Goal: Transaction & Acquisition: Purchase product/service

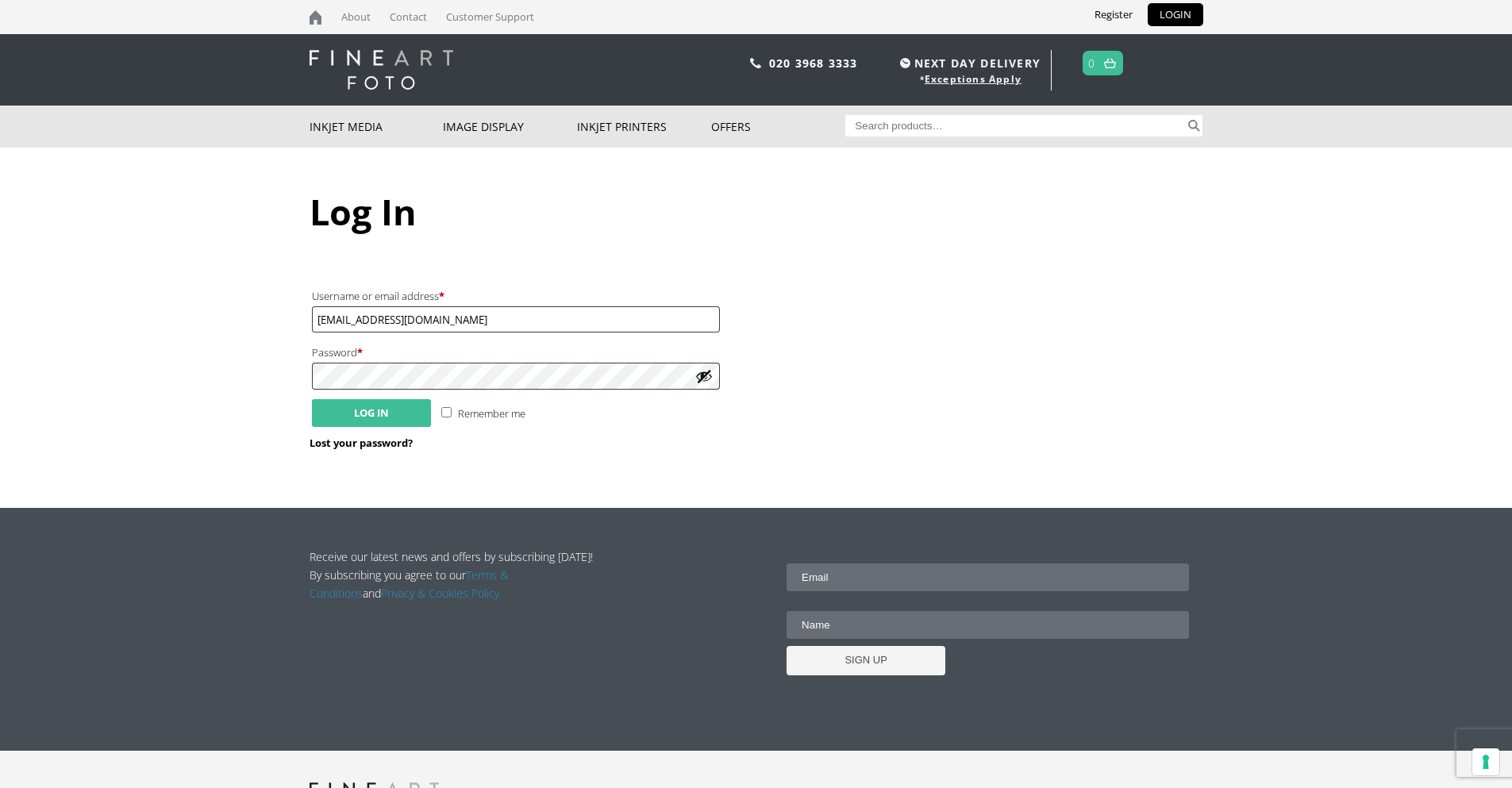
click at [382, 413] on button "Log in" at bounding box center [371, 413] width 119 height 28
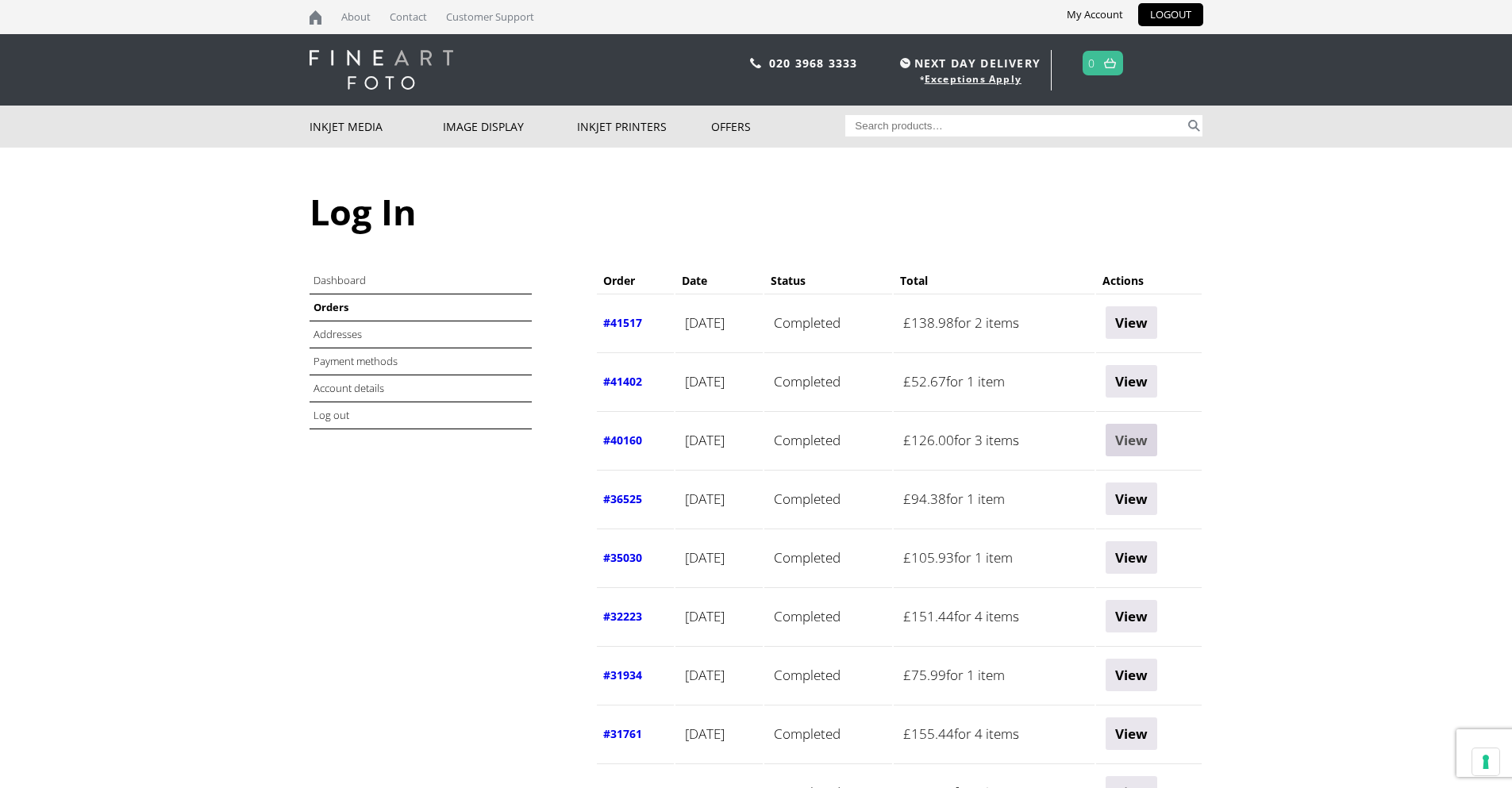
click at [1154, 439] on link "View" at bounding box center [1131, 440] width 51 height 33
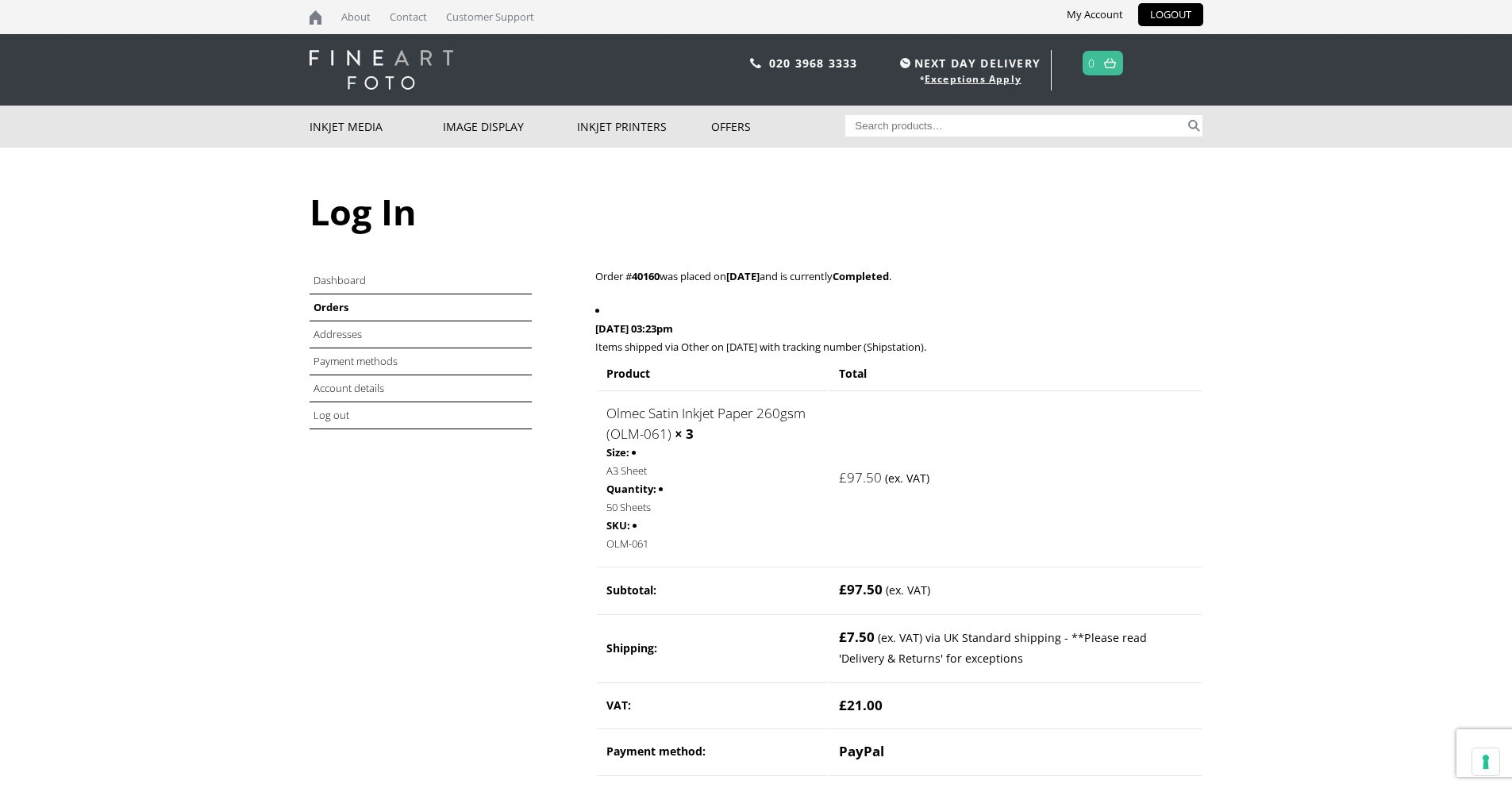
click at [923, 121] on input "Search for:" at bounding box center [1014, 125] width 340 height 21
type input "olmec satin A2"
click at [1185, 115] on button "Search" at bounding box center [1193, 125] width 18 height 21
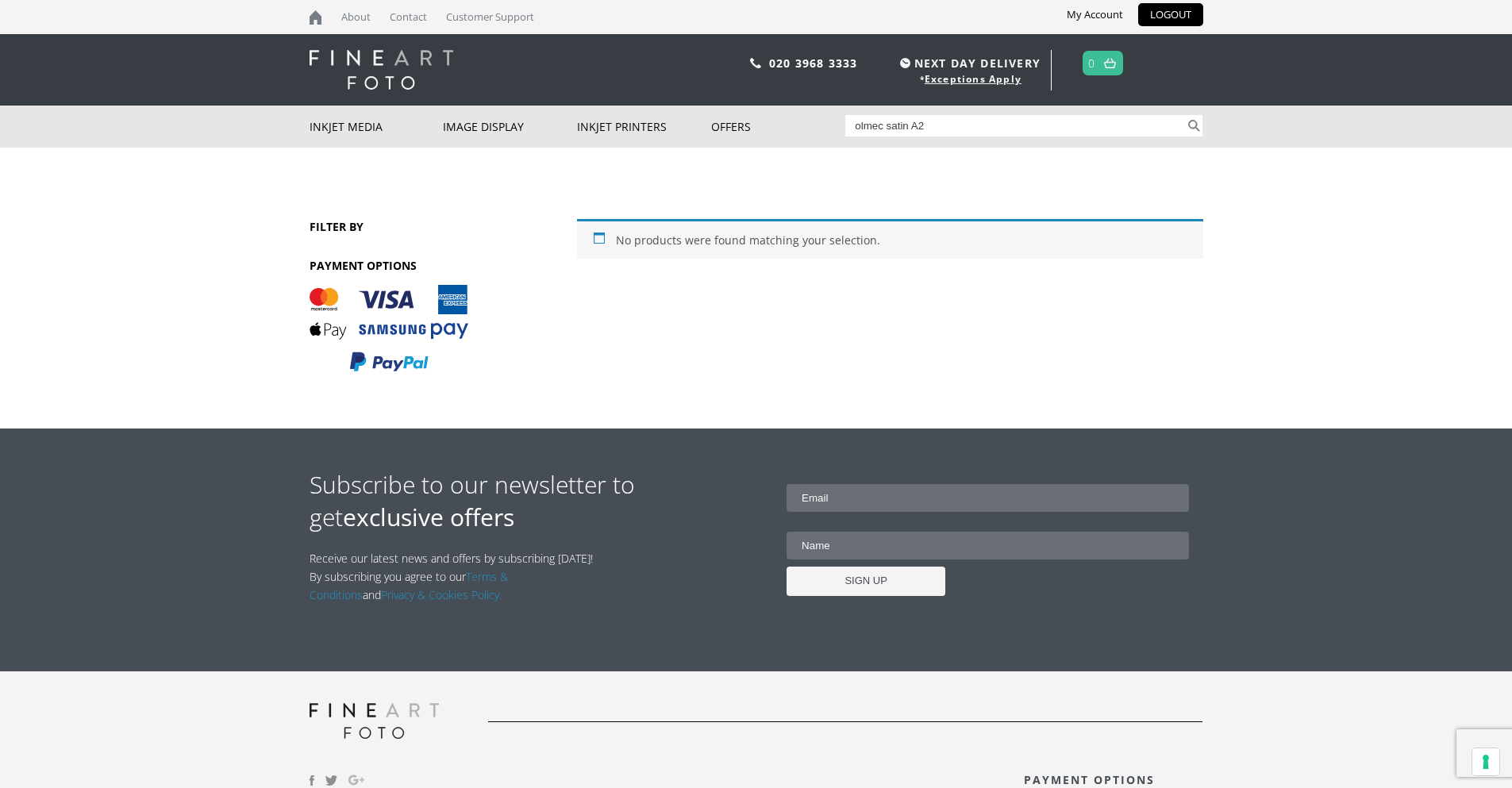
drag, startPoint x: 912, startPoint y: 128, endPoint x: 959, endPoint y: 127, distance: 47.0
click at [959, 127] on input "olmec satin A2" at bounding box center [1014, 125] width 340 height 21
type input "olmec satin"
click at [1185, 115] on button "Search" at bounding box center [1193, 125] width 18 height 21
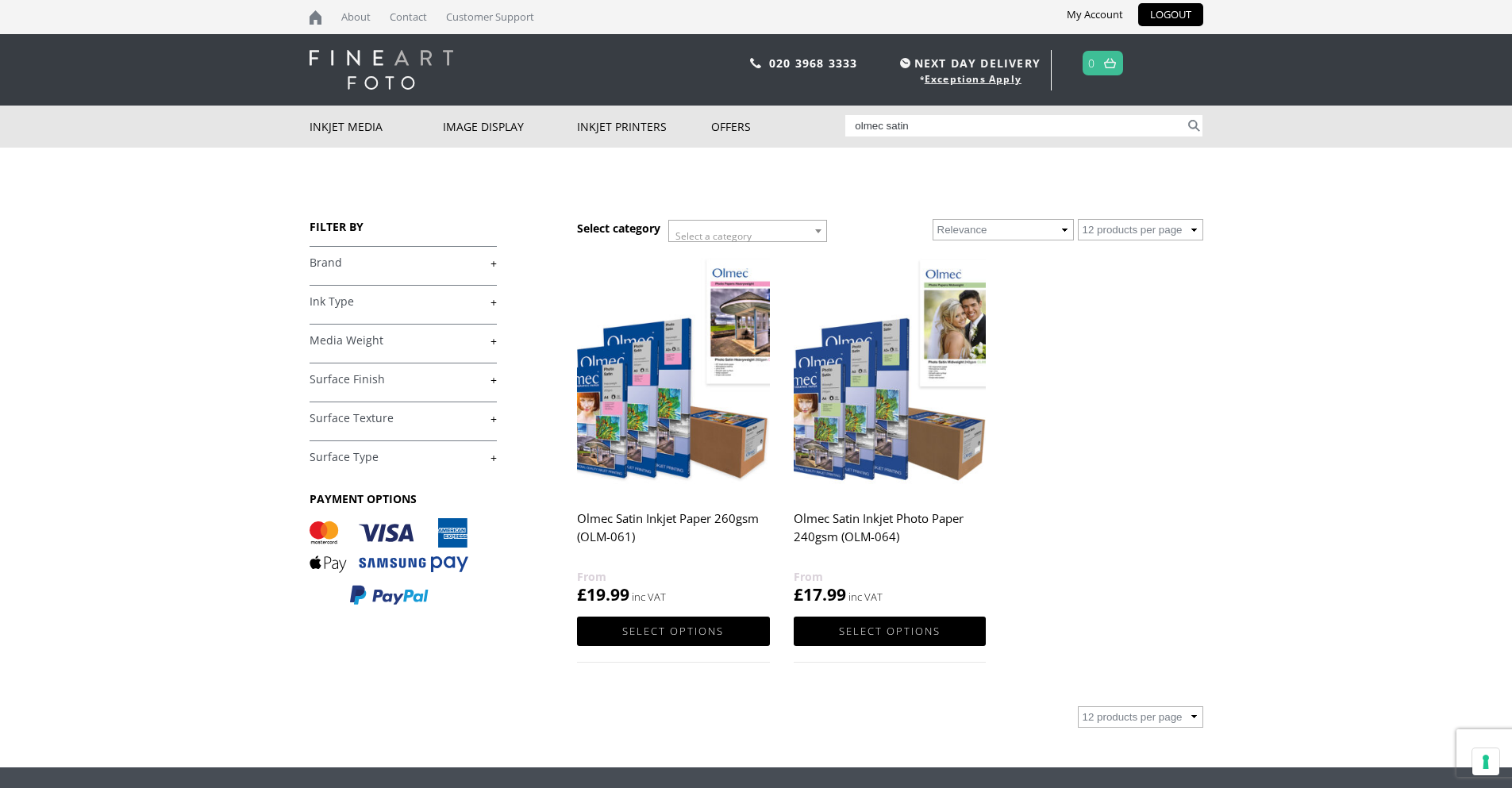
click at [734, 446] on img at bounding box center [673, 373] width 192 height 240
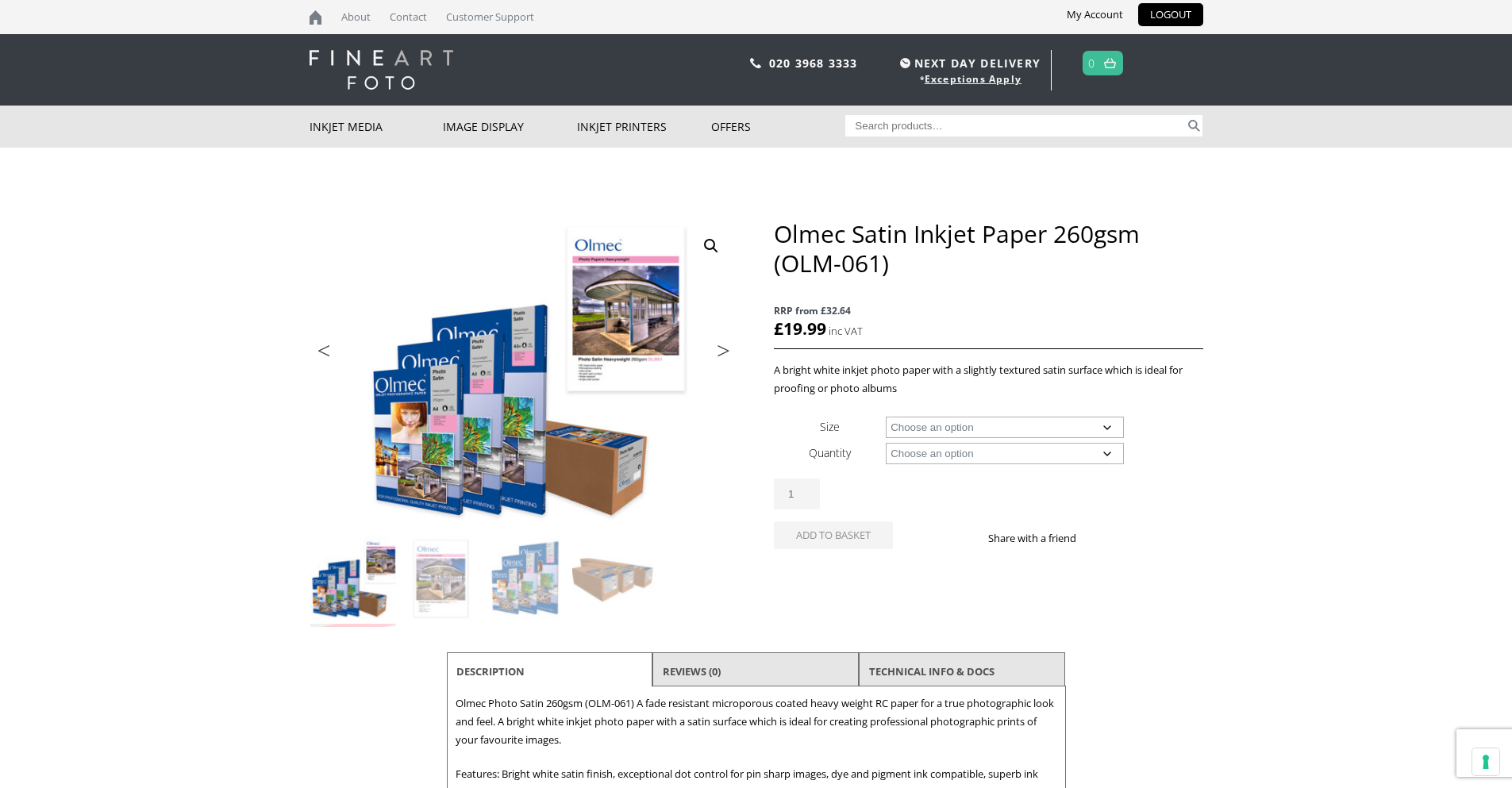
click at [1025, 436] on select "Choose an option A4 Sheet A3 Sheet A3+ Sheet A2 Sheet 17" Wide Roll 24" Wide Ro…" at bounding box center [1004, 427] width 238 height 21
click at [886, 416] on select "Choose an option A4 Sheet A3 Sheet A3+ Sheet A2 Sheet 17" Wide Roll 24" Wide Ro…" at bounding box center [1004, 427] width 238 height 21
select select "a2-sheet"
click at [977, 458] on select "Choose an option 50 Sheets" at bounding box center [1004, 454] width 238 height 21
select select "50-sheets"
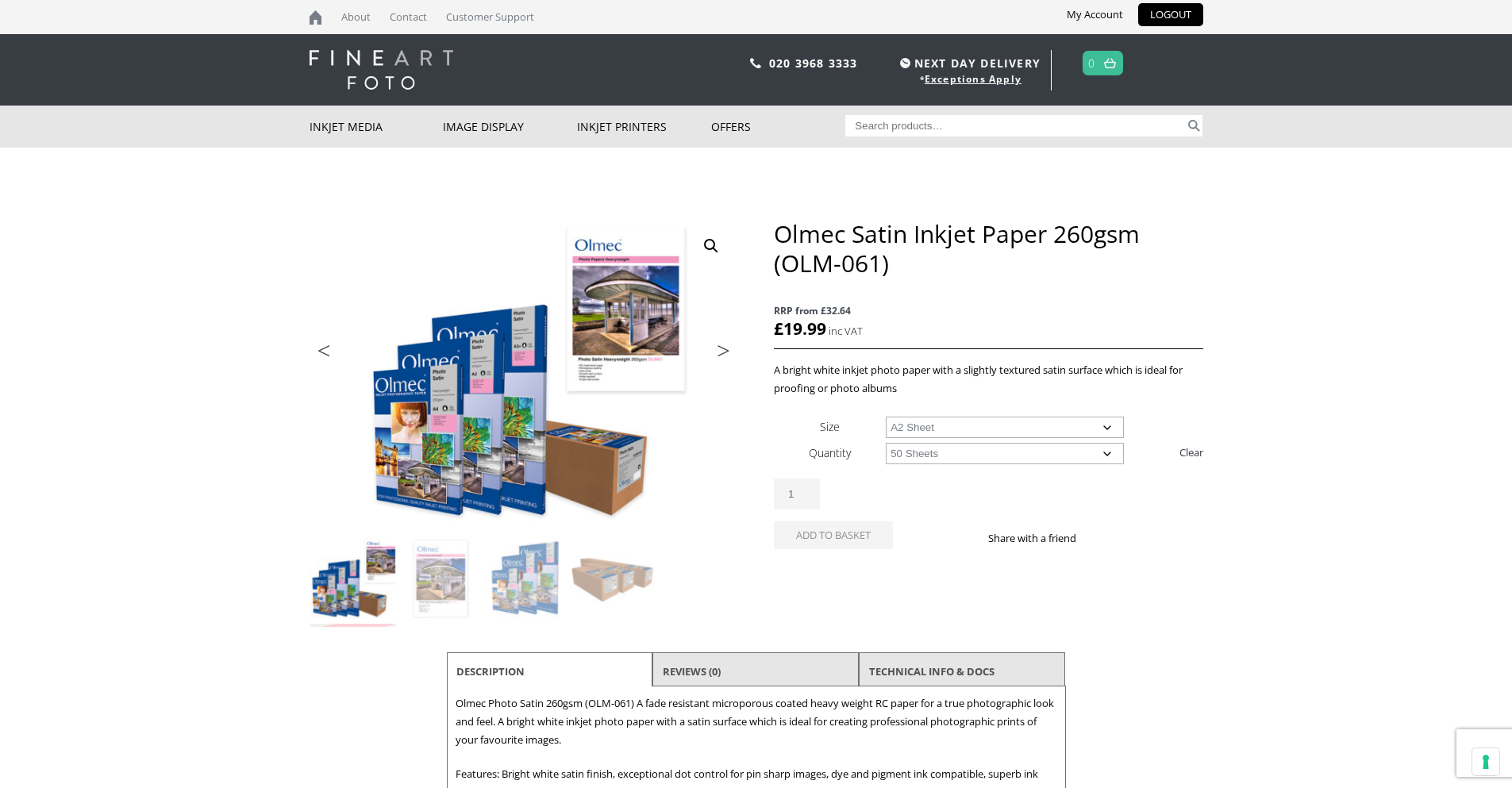
click at [886, 443] on select "Choose an option 50 Sheets" at bounding box center [1004, 454] width 238 height 21
